Goal: Task Accomplishment & Management: Manage account settings

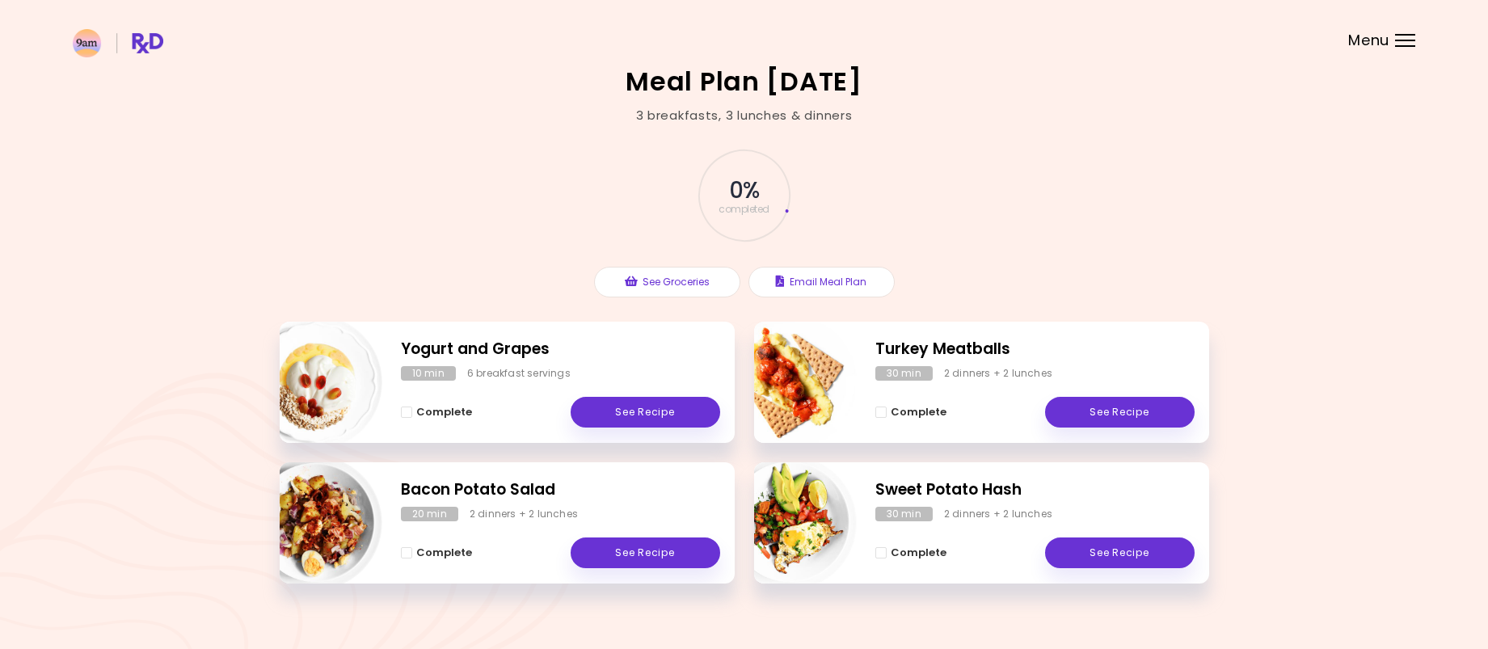
click at [1414, 37] on div "Menu" at bounding box center [1405, 40] width 20 height 13
